Goal: Communication & Community: Participate in discussion

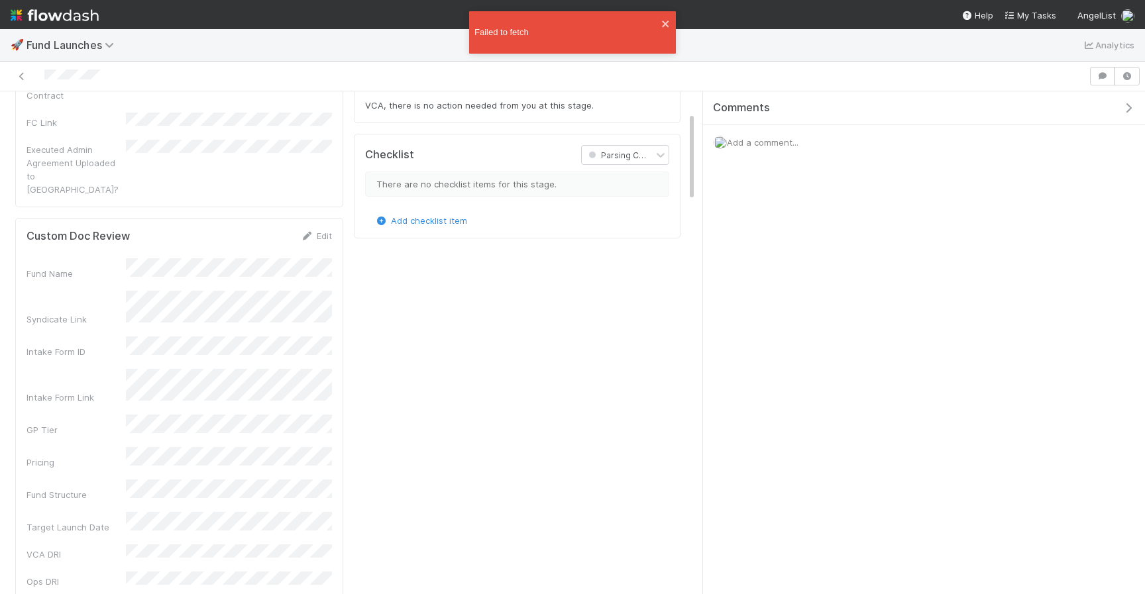
scroll to position [269, 643]
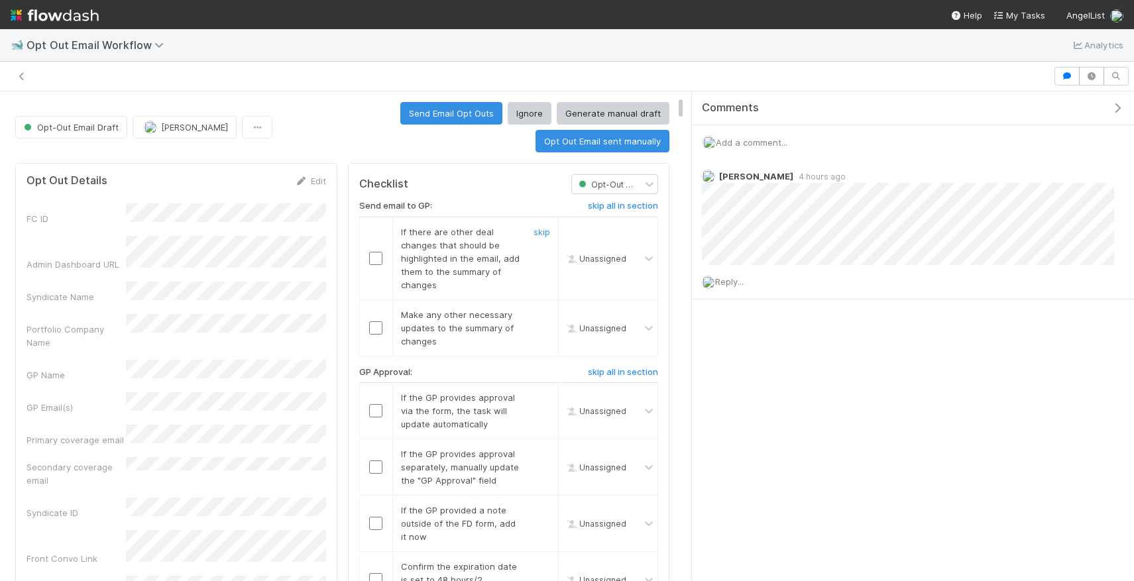
scroll to position [146, 0]
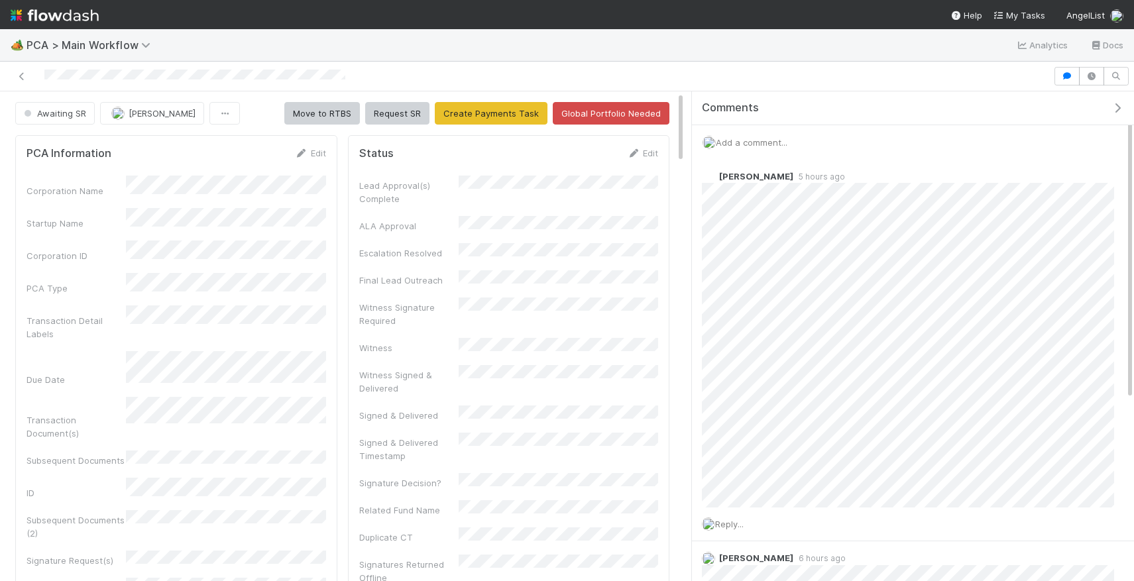
click at [754, 141] on span "Add a comment..." at bounding box center [752, 142] width 72 height 11
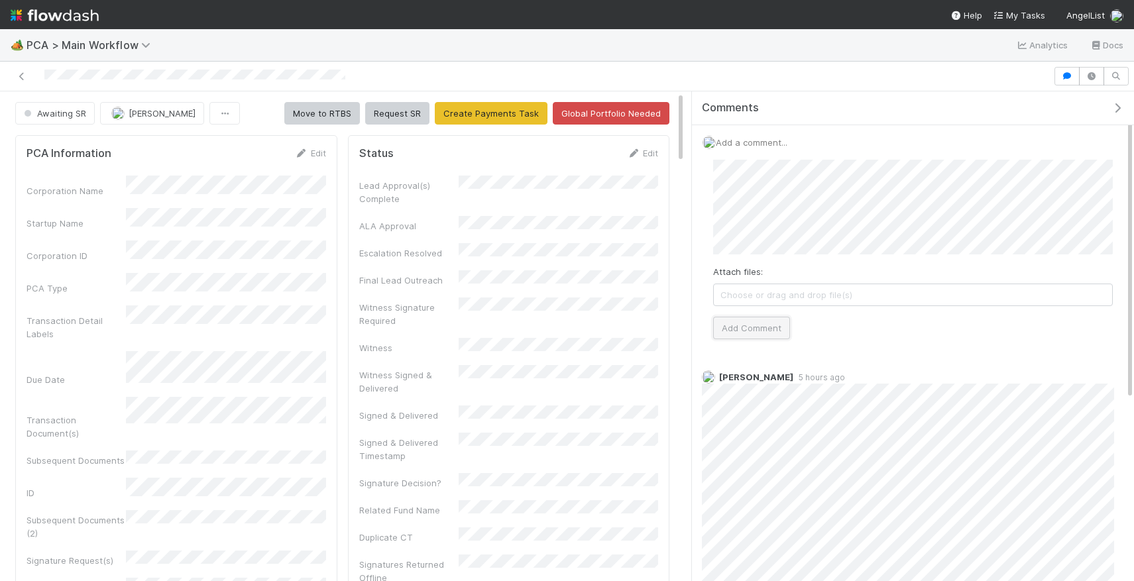
click at [727, 326] on button "Add Comment" at bounding box center [751, 328] width 77 height 23
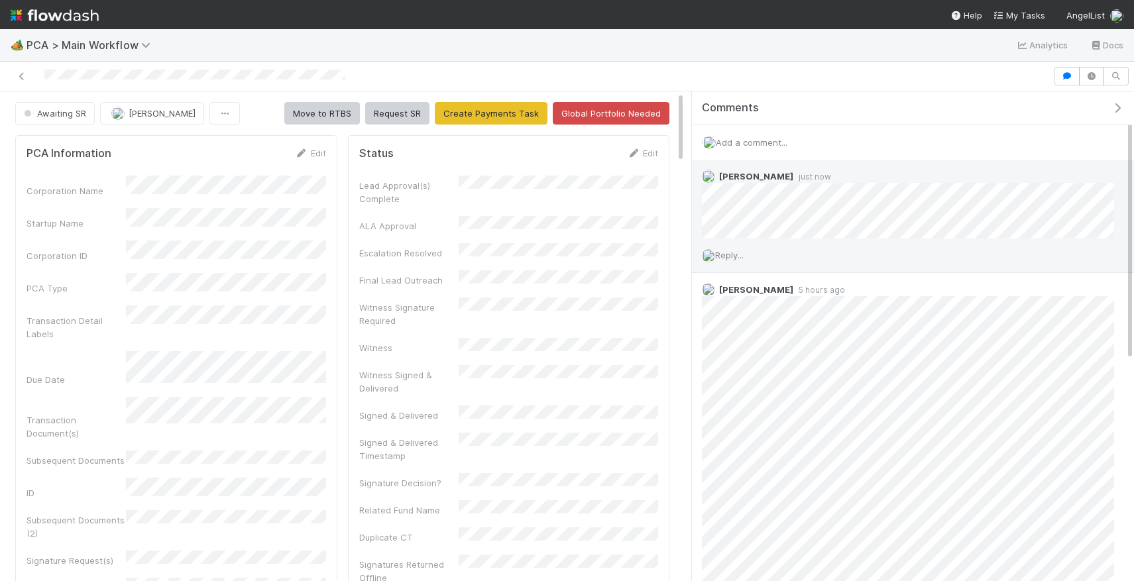
click at [728, 260] on div "Reply..." at bounding box center [908, 255] width 432 height 33
click at [728, 256] on span "Reply..." at bounding box center [729, 255] width 28 height 11
click at [746, 435] on button "Add Reply" at bounding box center [747, 437] width 59 height 23
